Goal: Task Accomplishment & Management: Complete application form

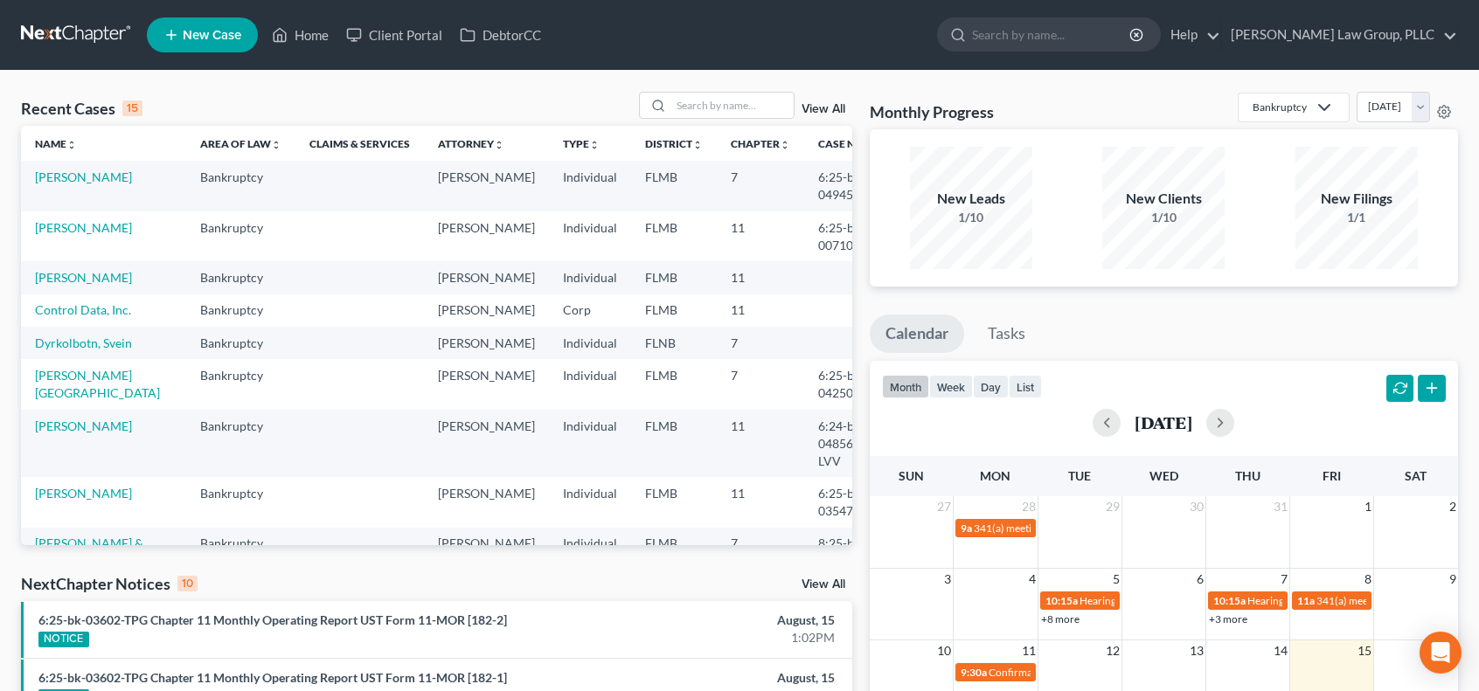
click at [246, 38] on link "New Case" at bounding box center [202, 34] width 111 height 35
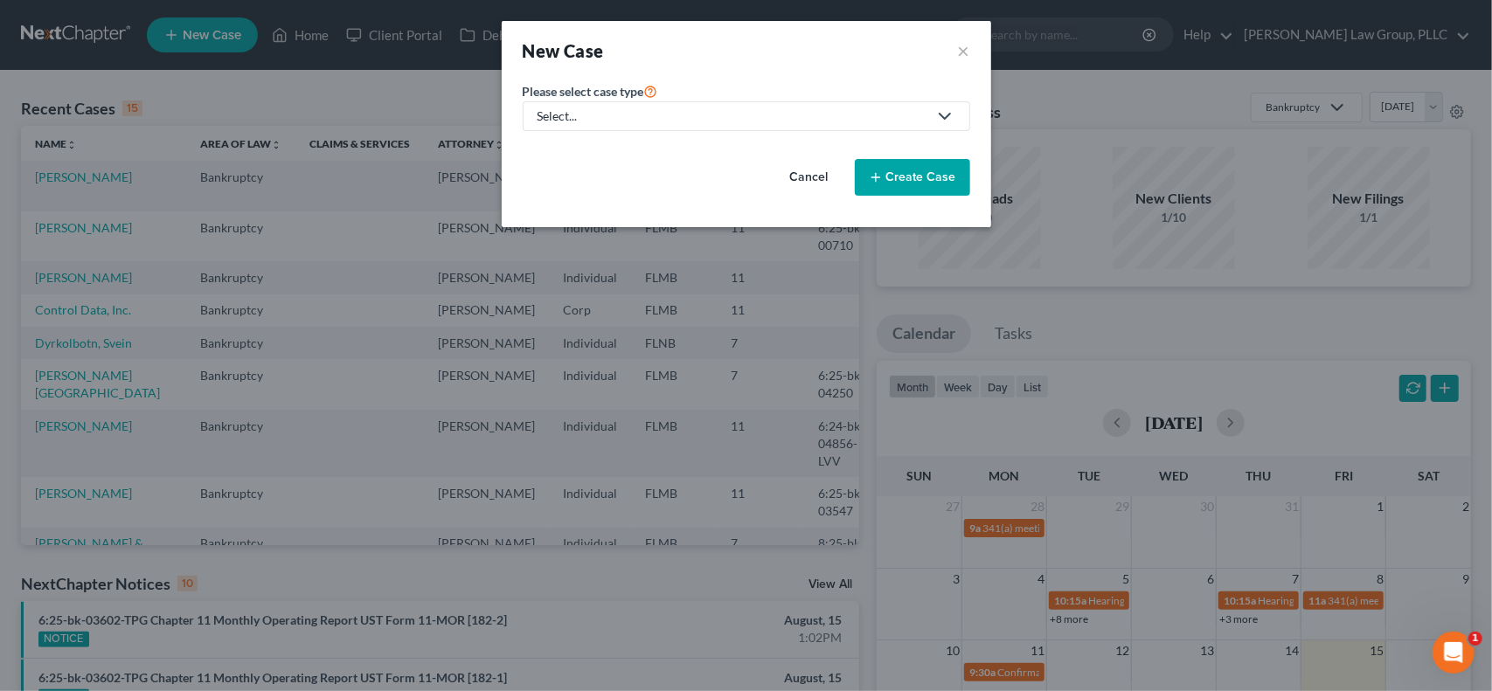
click at [708, 111] on div "Select..." at bounding box center [733, 116] width 390 height 17
click at [591, 154] on div "Bankruptcy" at bounding box center [570, 150] width 63 height 17
select select "15"
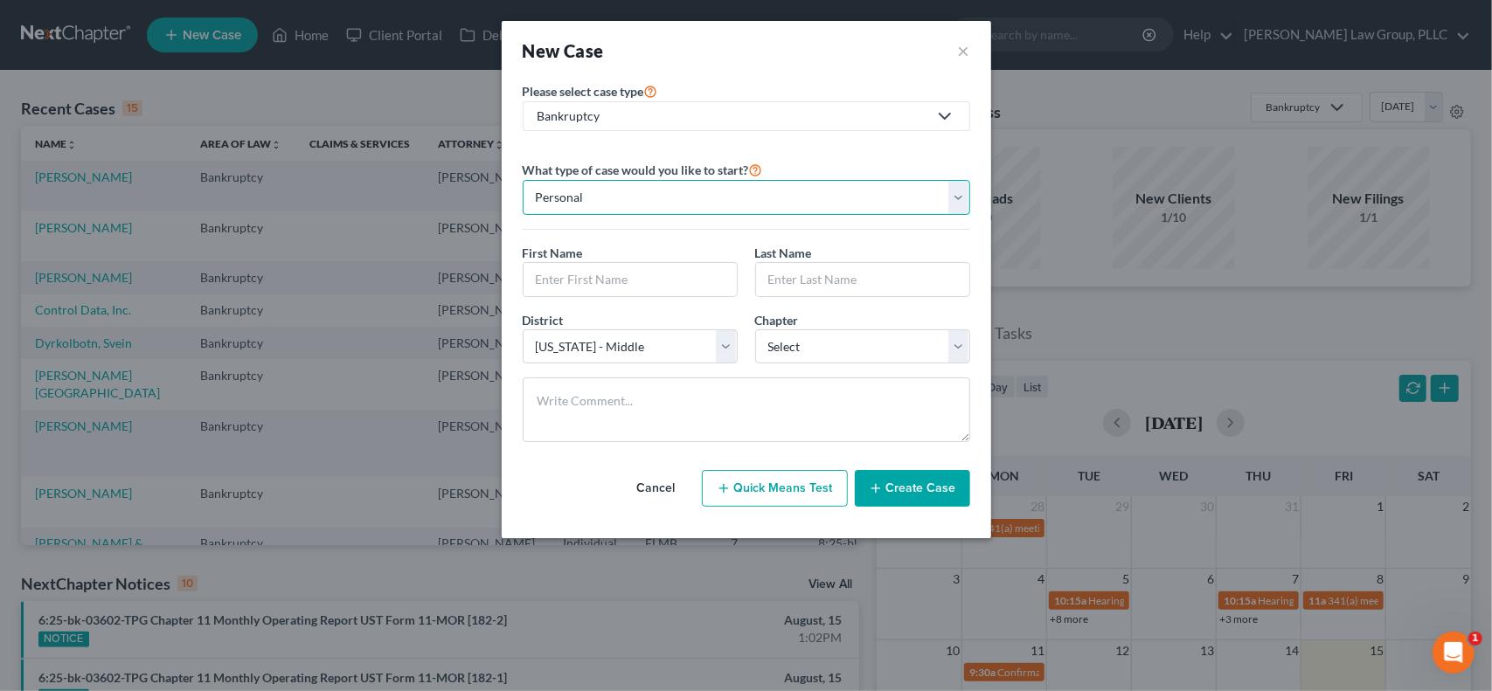
click at [949, 191] on select "Personal Business" at bounding box center [747, 197] width 448 height 35
select select "1"
click at [523, 180] on select "Personal Business" at bounding box center [747, 197] width 448 height 35
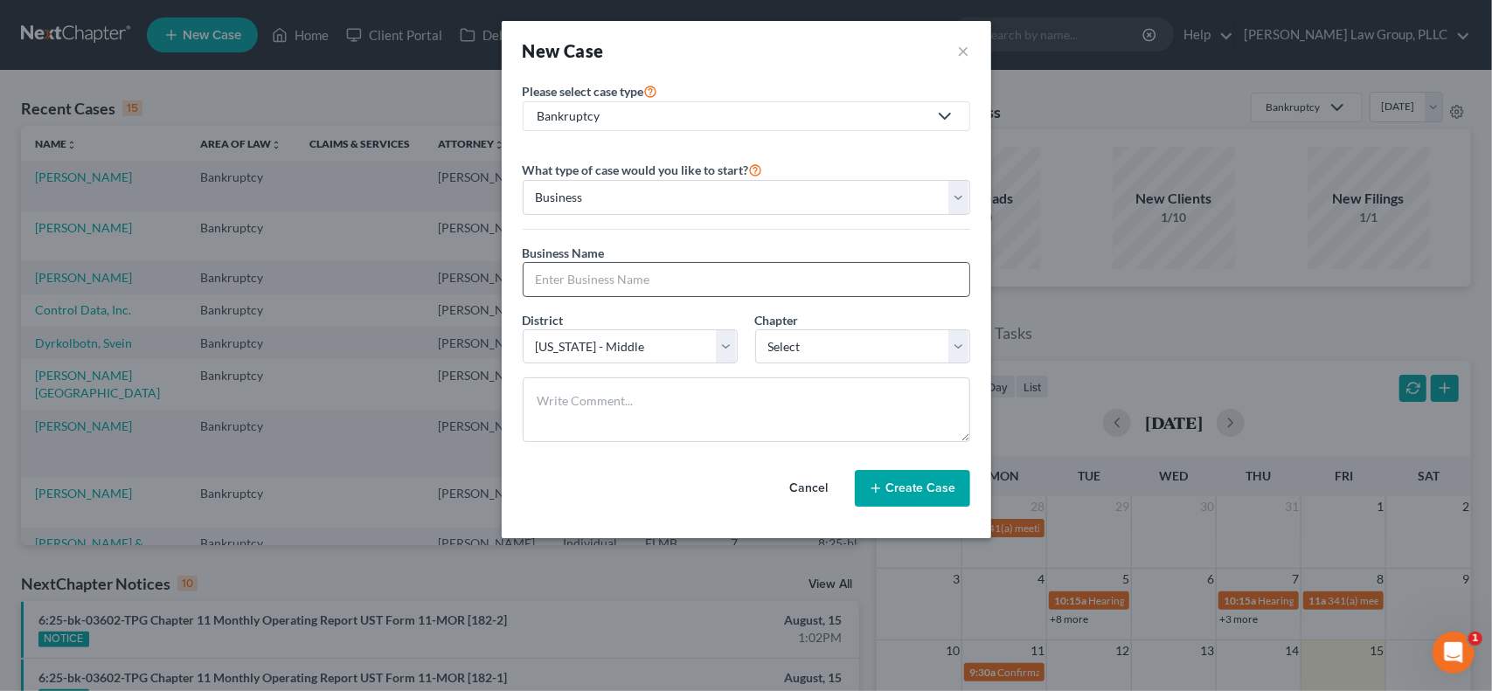
click at [701, 282] on input "text" at bounding box center [747, 279] width 446 height 33
type input "Fabrox, LLC"
click at [852, 348] on select "Select 7 11 12" at bounding box center [862, 347] width 215 height 35
select select "0"
click at [755, 330] on select "Select 7 11 12" at bounding box center [862, 347] width 215 height 35
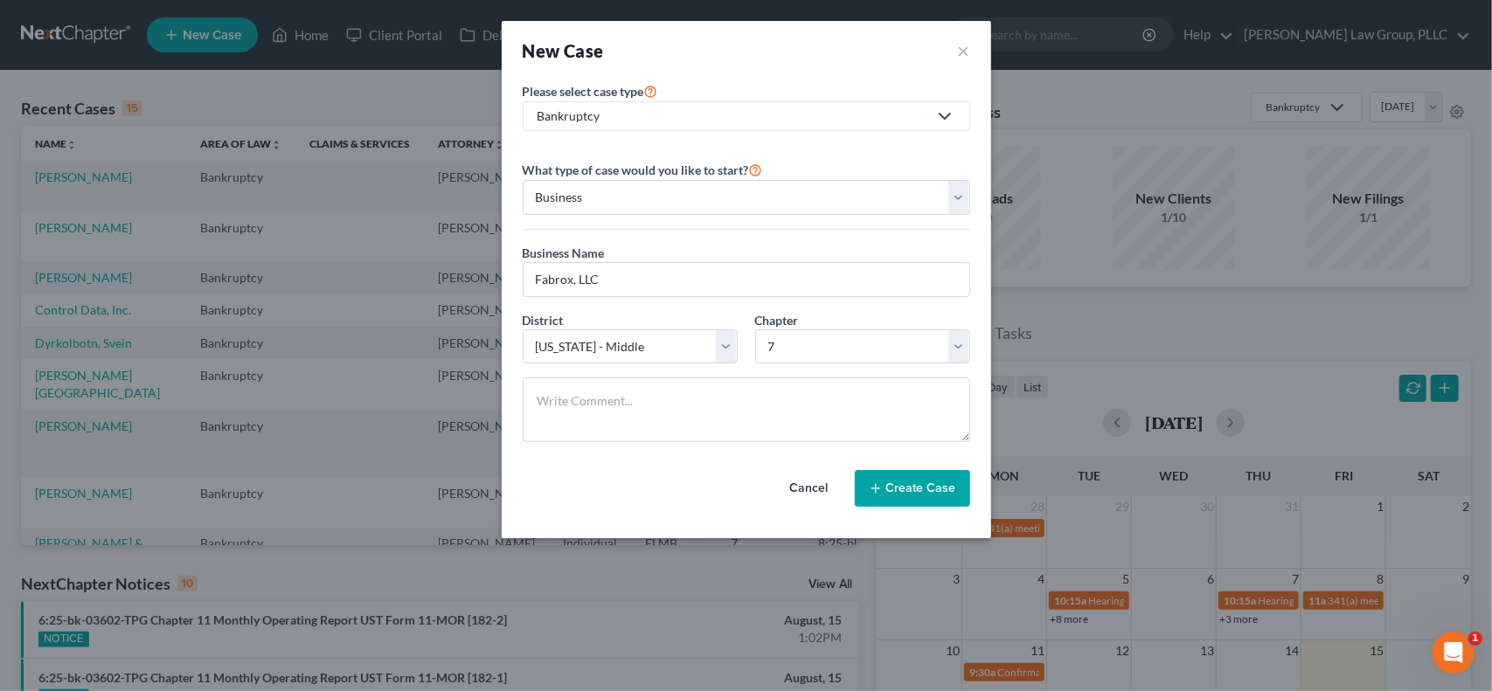
click at [911, 496] on button "Create Case" at bounding box center [912, 488] width 115 height 37
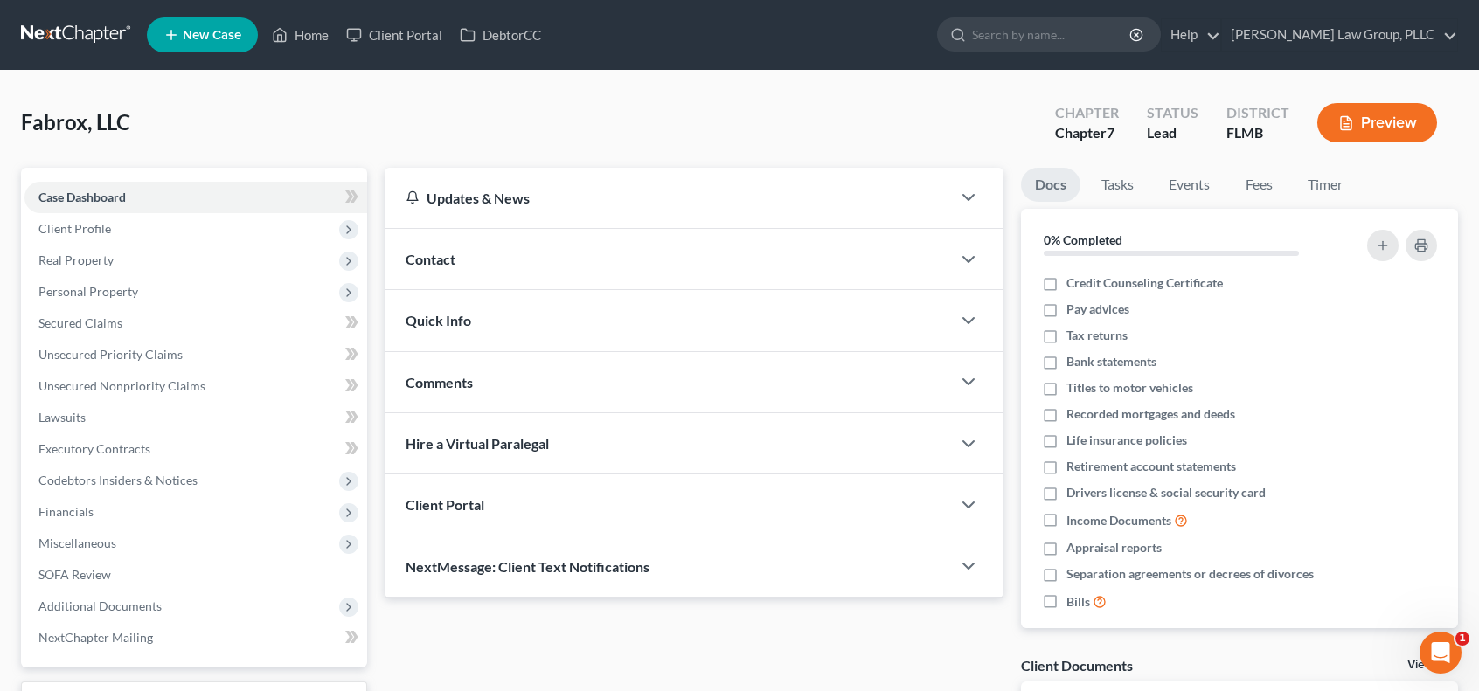
click at [87, 31] on link at bounding box center [77, 34] width 112 height 31
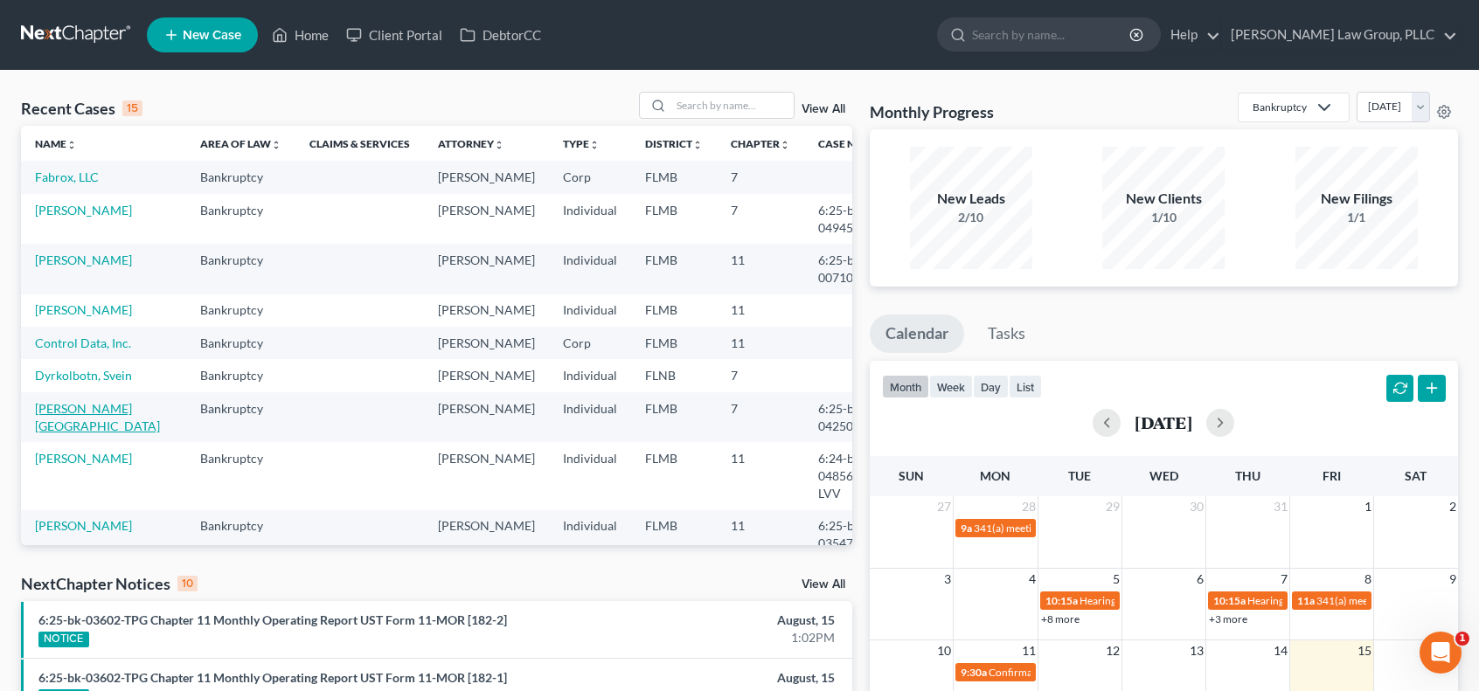
click at [62, 434] on link "[PERSON_NAME][GEOGRAPHIC_DATA]" at bounding box center [97, 417] width 125 height 32
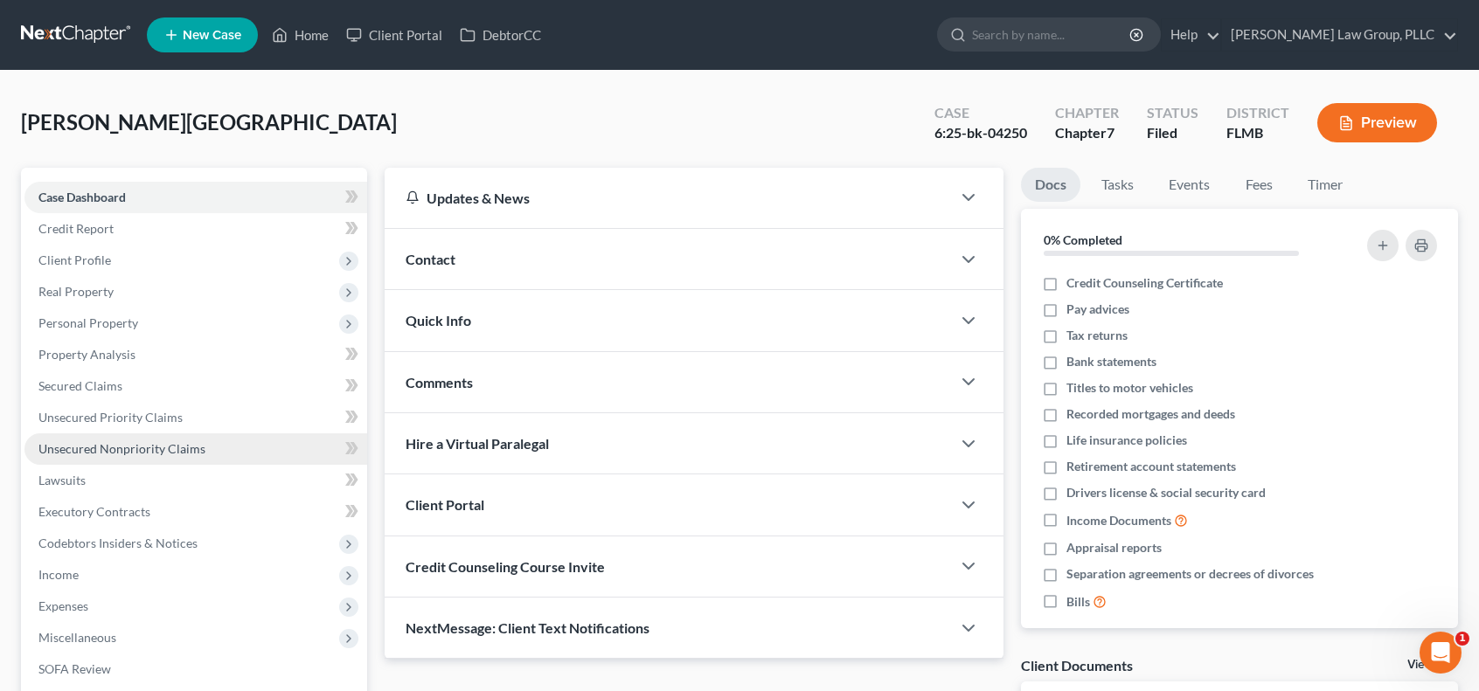
click at [227, 445] on link "Unsecured Nonpriority Claims" at bounding box center [195, 449] width 343 height 31
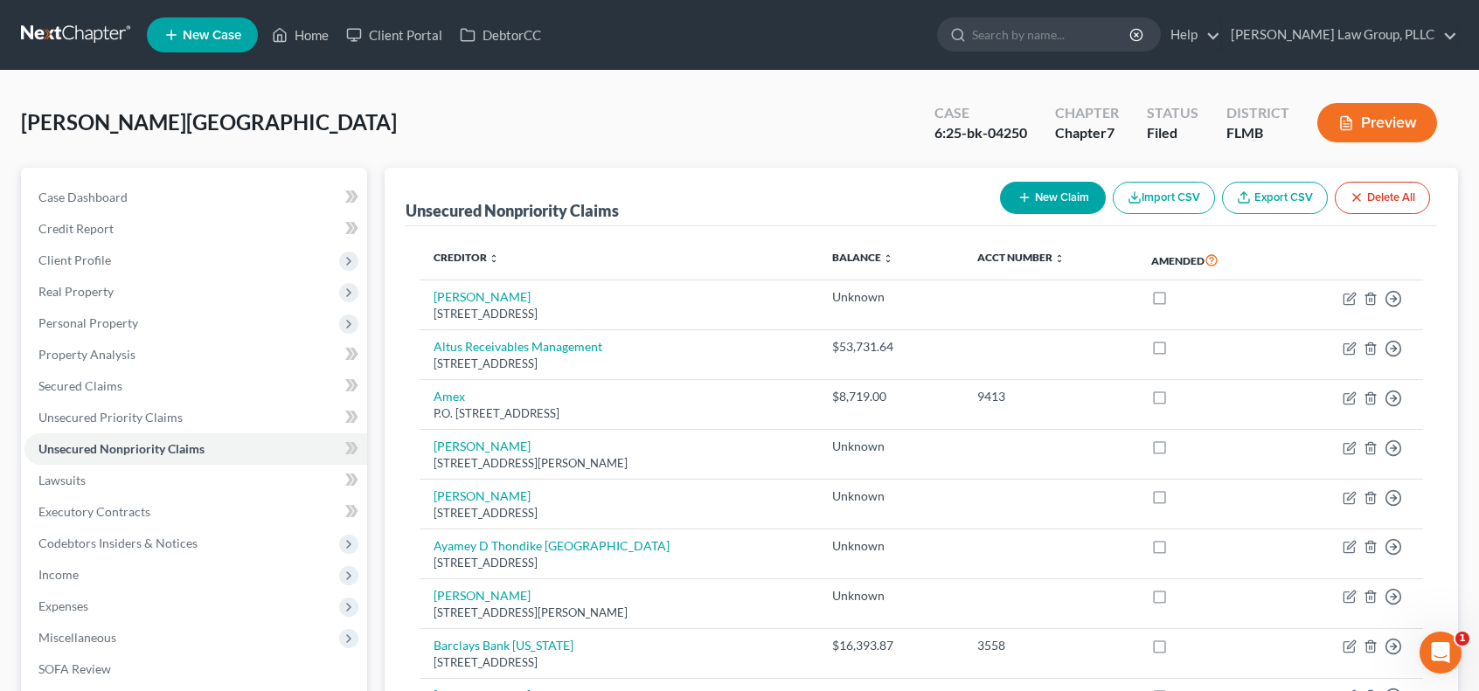
click at [1302, 198] on link "Export CSV" at bounding box center [1275, 198] width 106 height 32
click at [80, 30] on link at bounding box center [77, 34] width 112 height 31
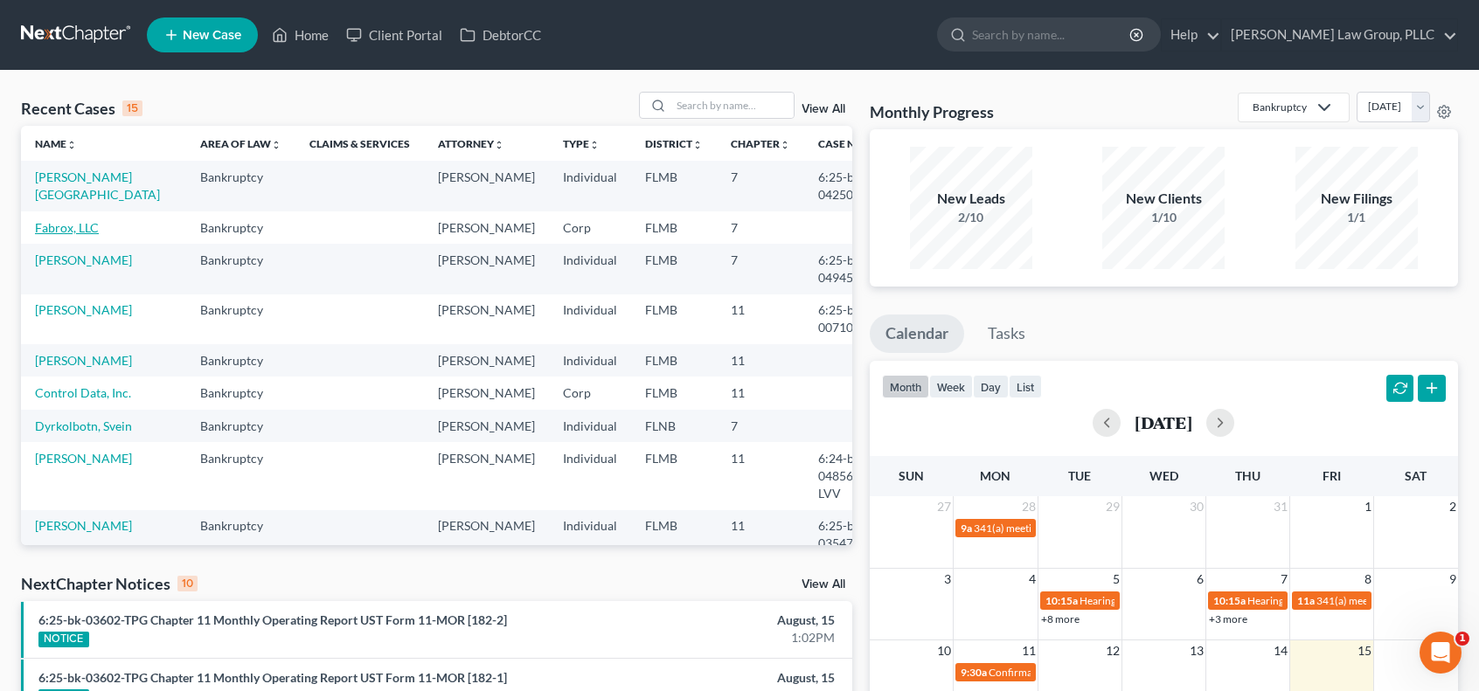
click at [82, 225] on link "Fabrox, LLC" at bounding box center [67, 227] width 64 height 15
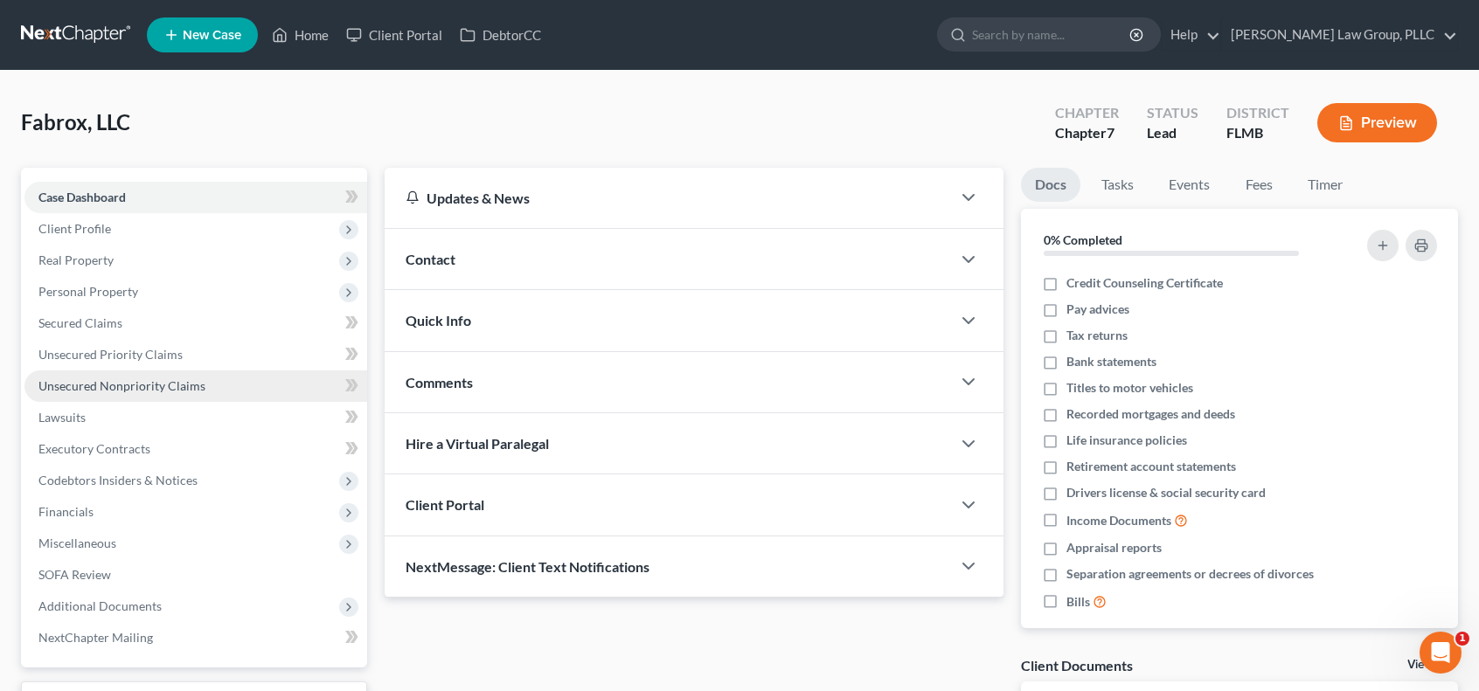
click at [198, 385] on span "Unsecured Nonpriority Claims" at bounding box center [121, 385] width 167 height 15
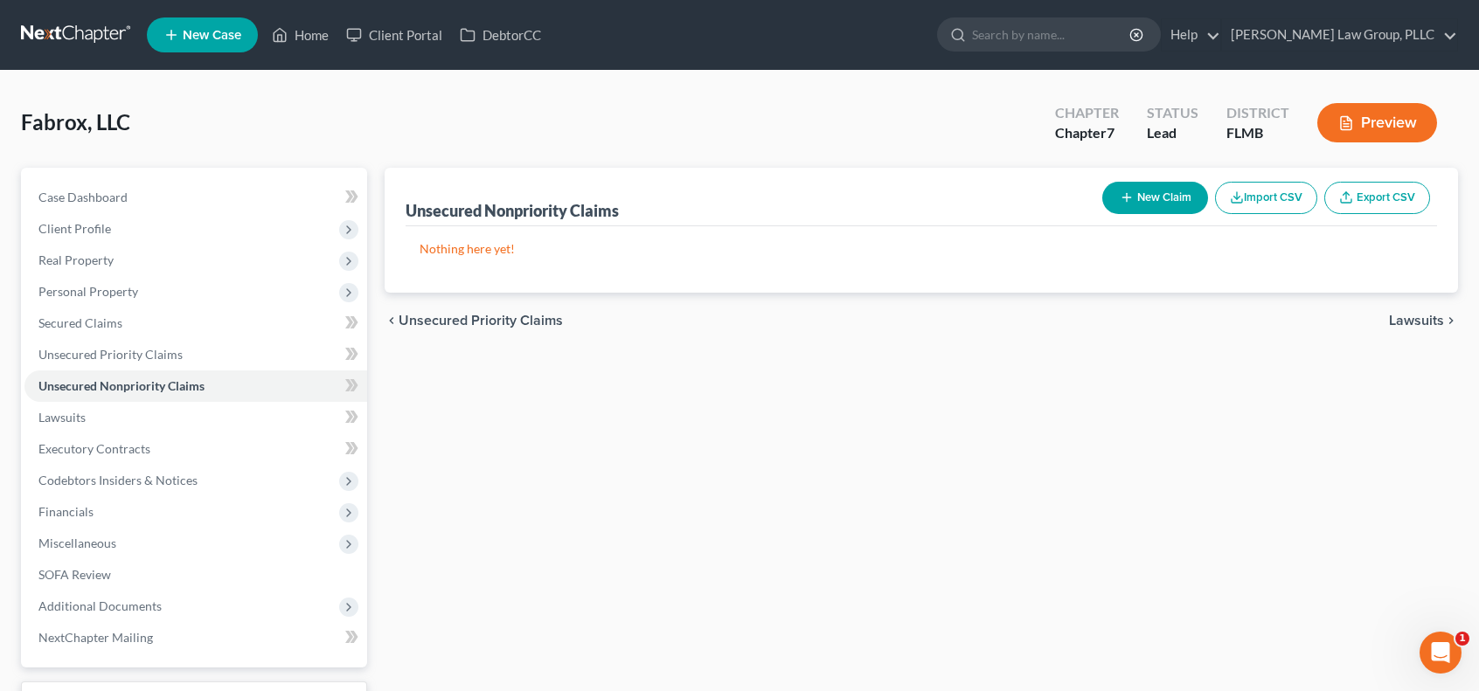
click at [1269, 207] on button "Import CSV" at bounding box center [1266, 198] width 102 height 32
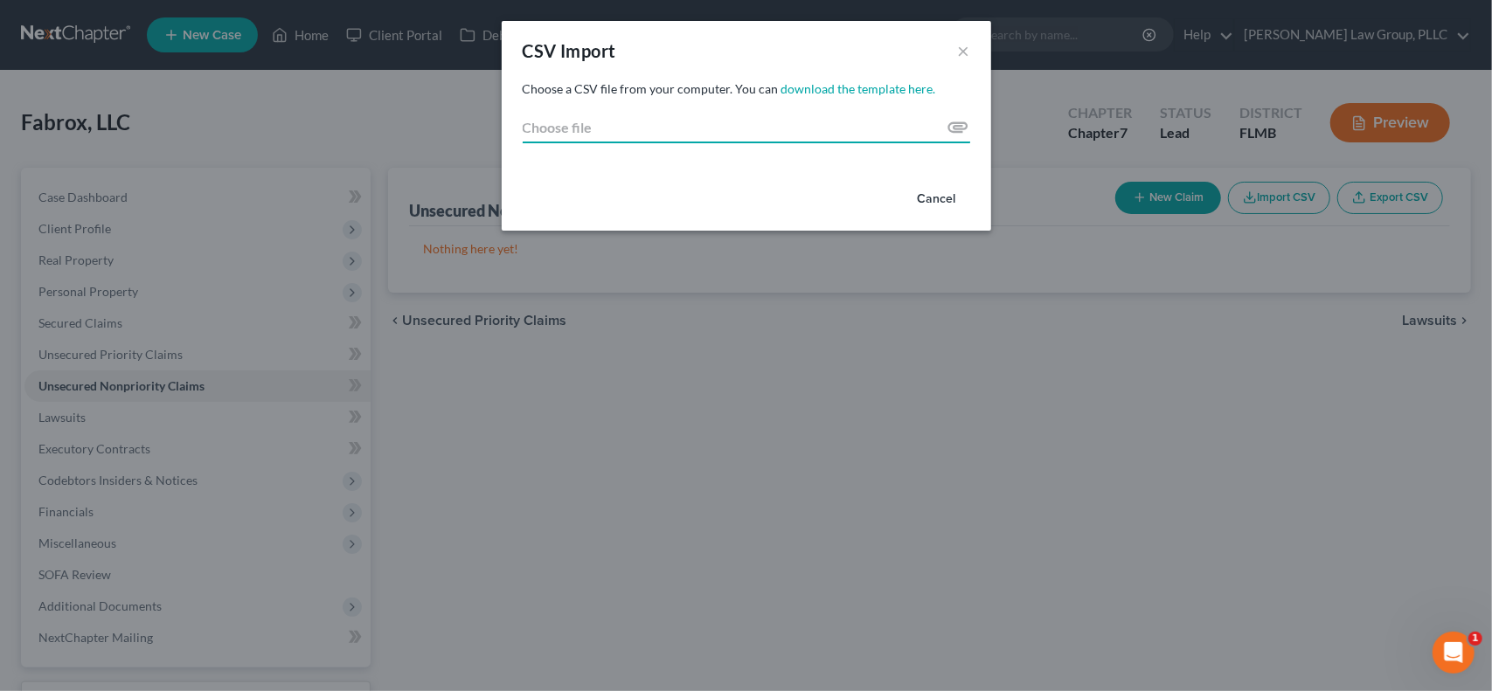
click at [956, 122] on input "Choose file" at bounding box center [747, 127] width 448 height 31
type input "C:\fakepath\export (21).csv"
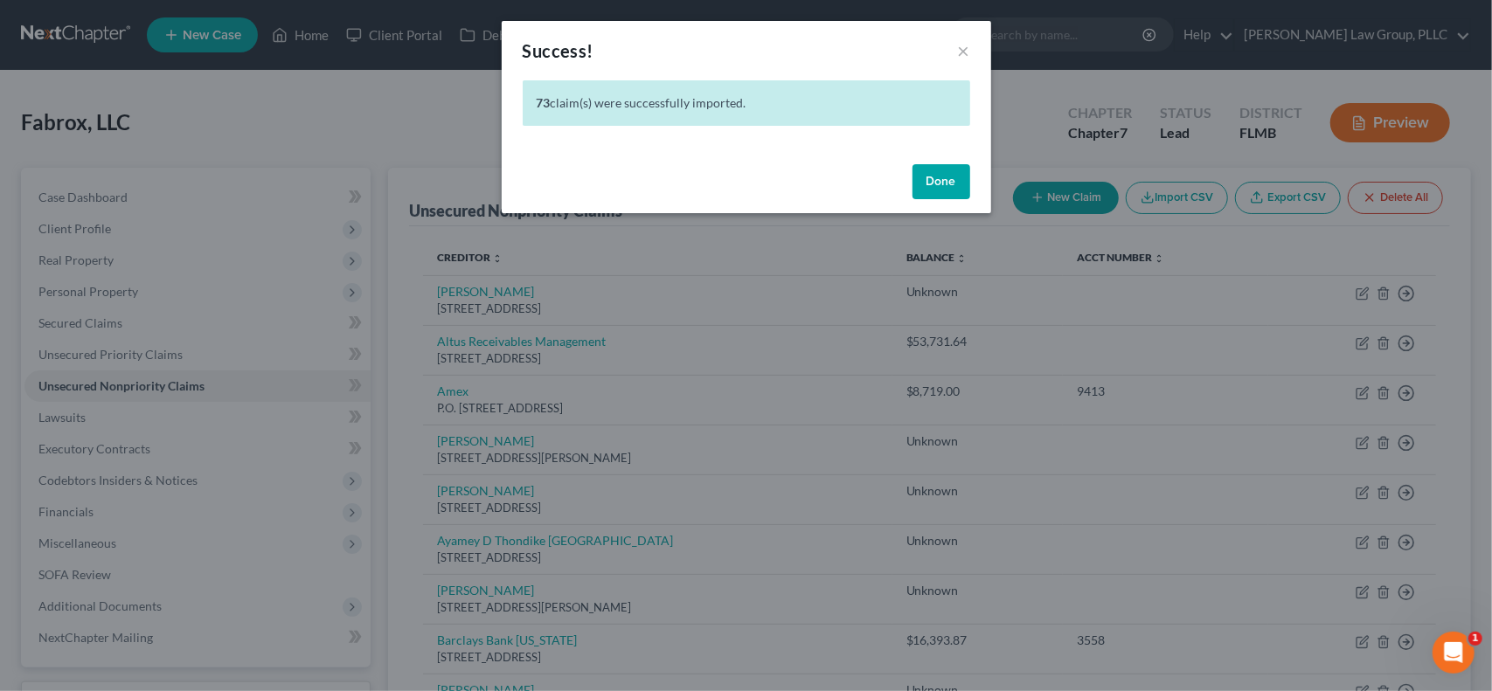
click at [933, 181] on button "Done" at bounding box center [942, 181] width 58 height 35
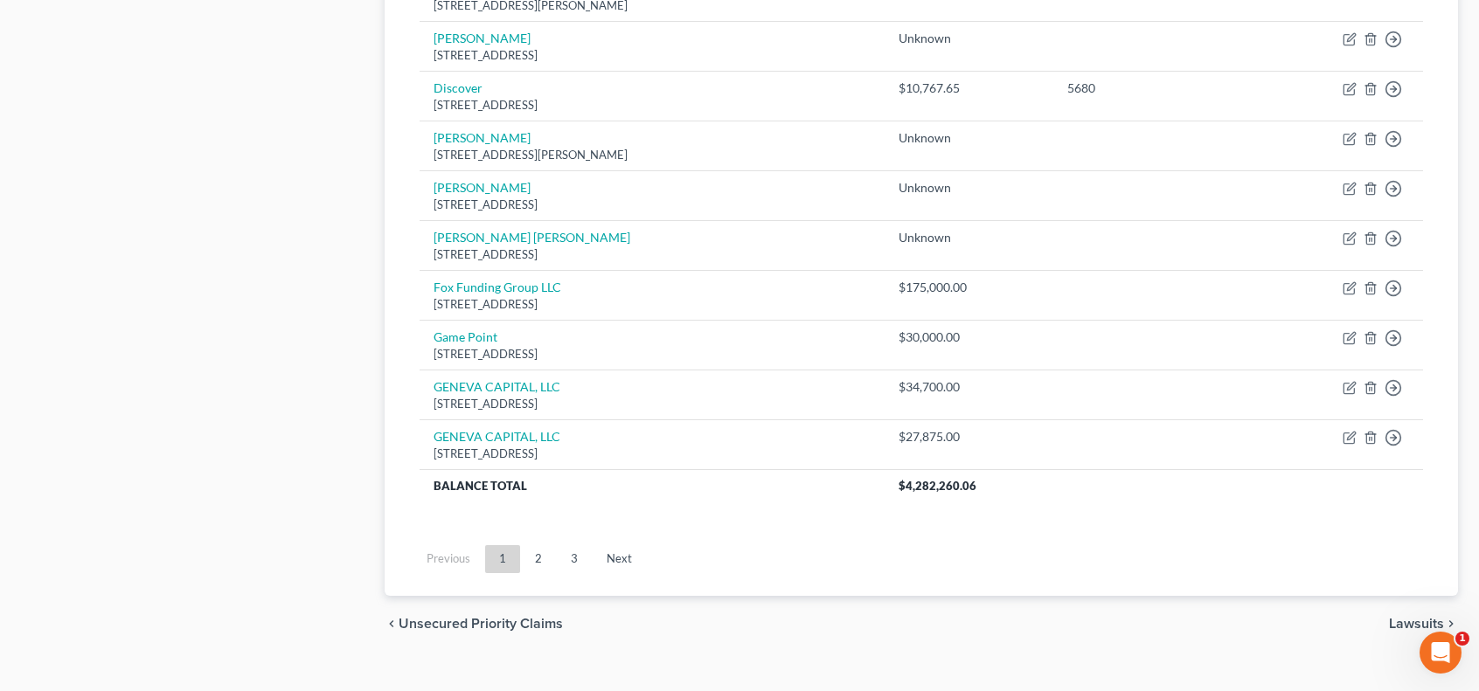
scroll to position [1316, 0]
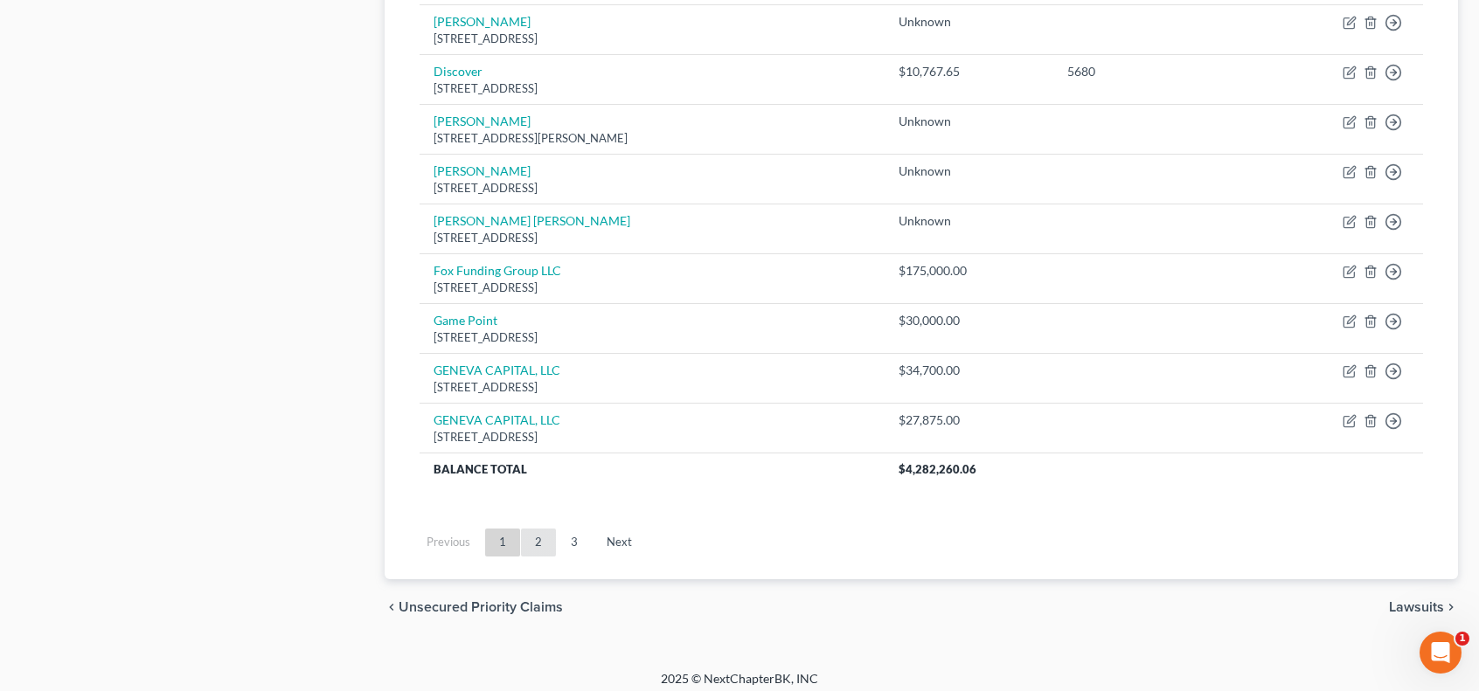
click at [540, 534] on link "2" at bounding box center [538, 543] width 35 height 28
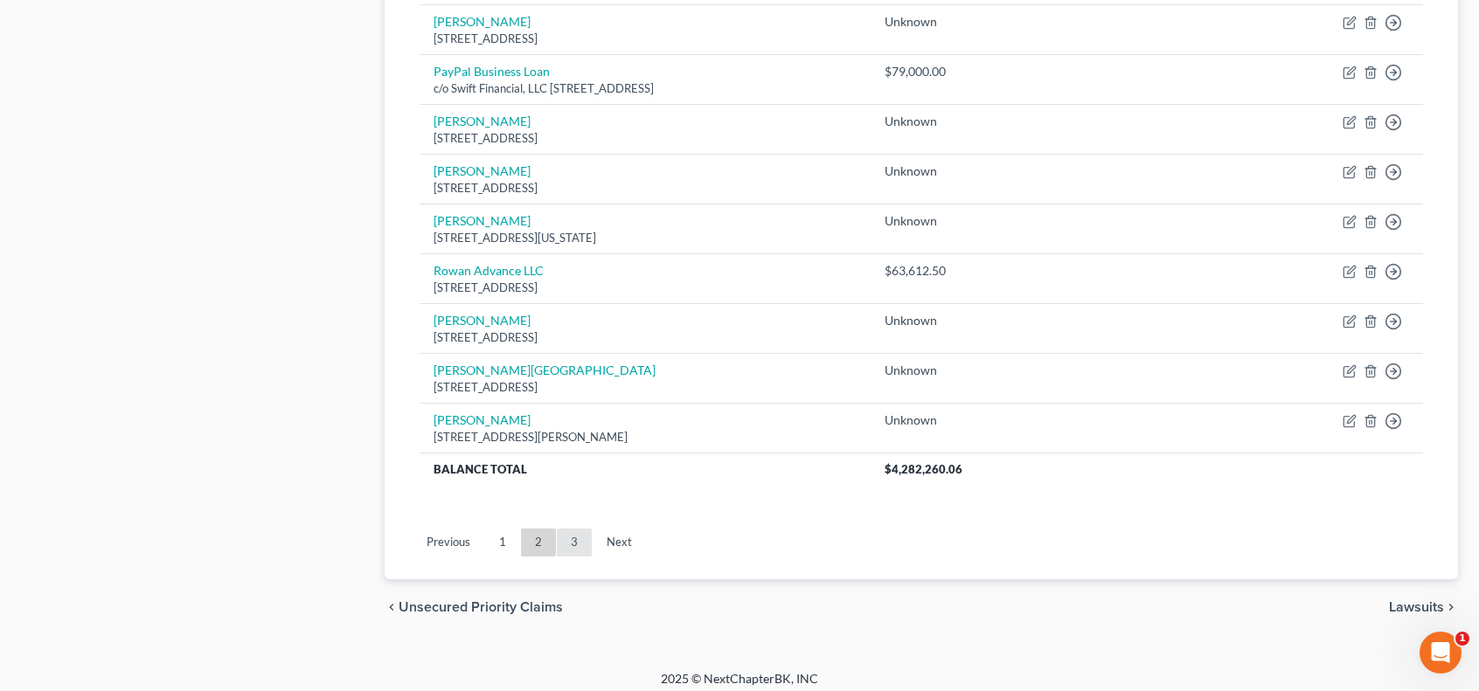
click at [569, 533] on link "3" at bounding box center [574, 543] width 35 height 28
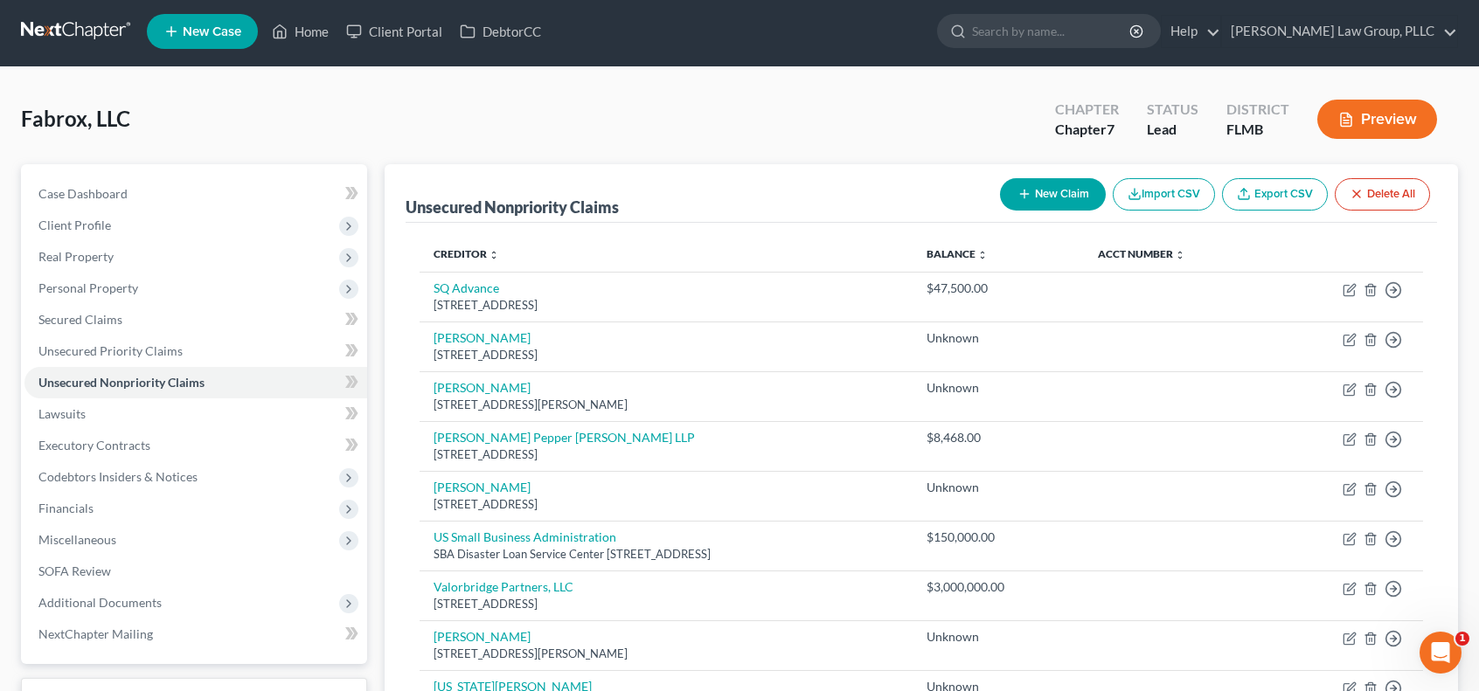
scroll to position [0, 0]
